Goal: Task Accomplishment & Management: Manage account settings

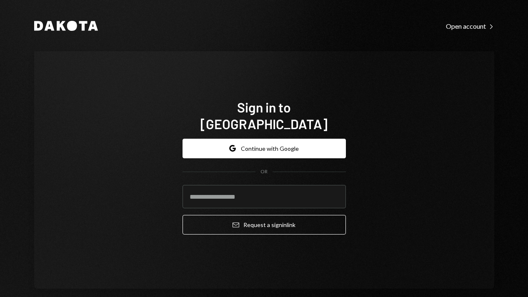
type input "**********"
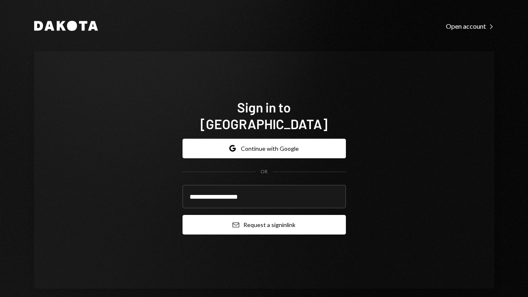
click at [251, 219] on button "Email Request a sign in link" at bounding box center [263, 225] width 163 height 20
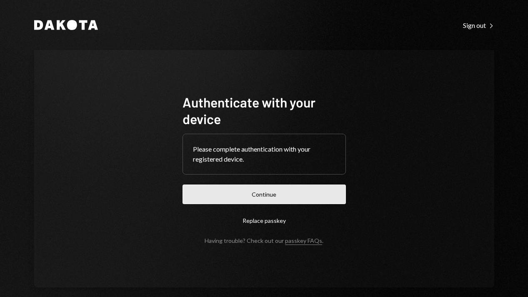
click at [253, 191] on button "Continue" at bounding box center [263, 195] width 163 height 20
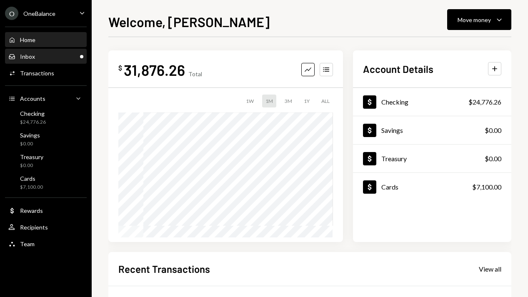
click at [44, 59] on div "Inbox Inbox" at bounding box center [45, 56] width 75 height 7
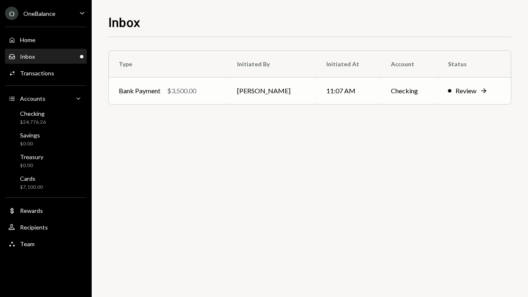
click at [455, 92] on div "Review" at bounding box center [465, 91] width 21 height 10
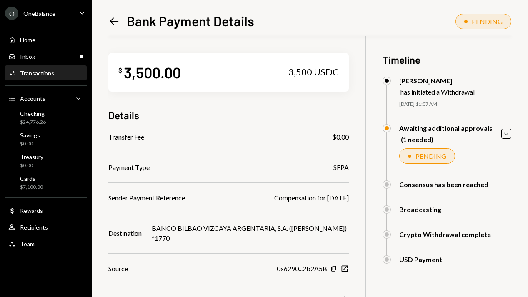
scroll to position [80, 0]
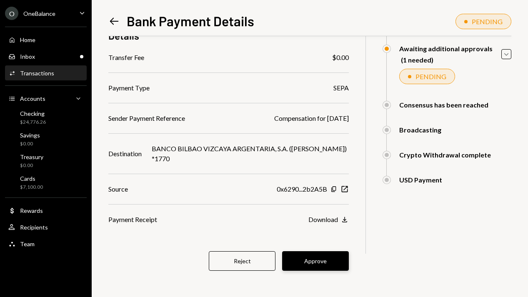
click at [301, 259] on button "Approve" at bounding box center [315, 261] width 67 height 20
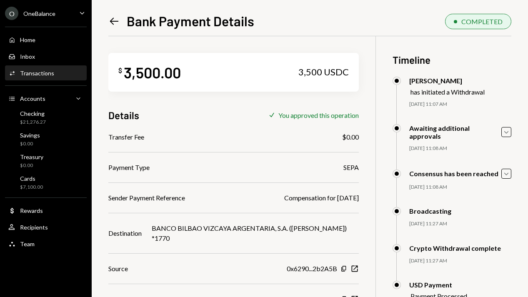
scroll to position [0, 0]
click at [113, 22] on icon "Left Arrow" at bounding box center [114, 21] width 12 height 12
